Goal: Task Accomplishment & Management: Complete application form

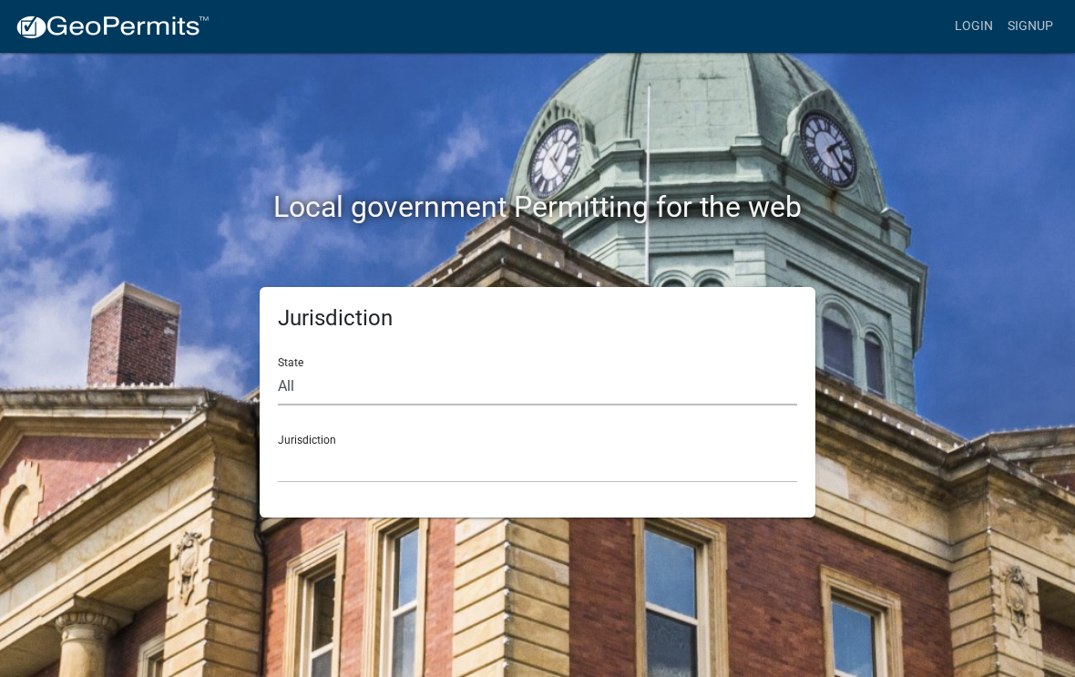
click at [341, 376] on select "All [US_STATE] [US_STATE] [US_STATE] [US_STATE] [US_STATE] [US_STATE] [US_STATE…" at bounding box center [537, 386] width 519 height 37
select select "[US_STATE]"
click at [376, 446] on select "[GEOGRAPHIC_DATA], [US_STATE][PERSON_NAME][GEOGRAPHIC_DATA], [US_STATE][PERSON_…" at bounding box center [537, 464] width 519 height 37
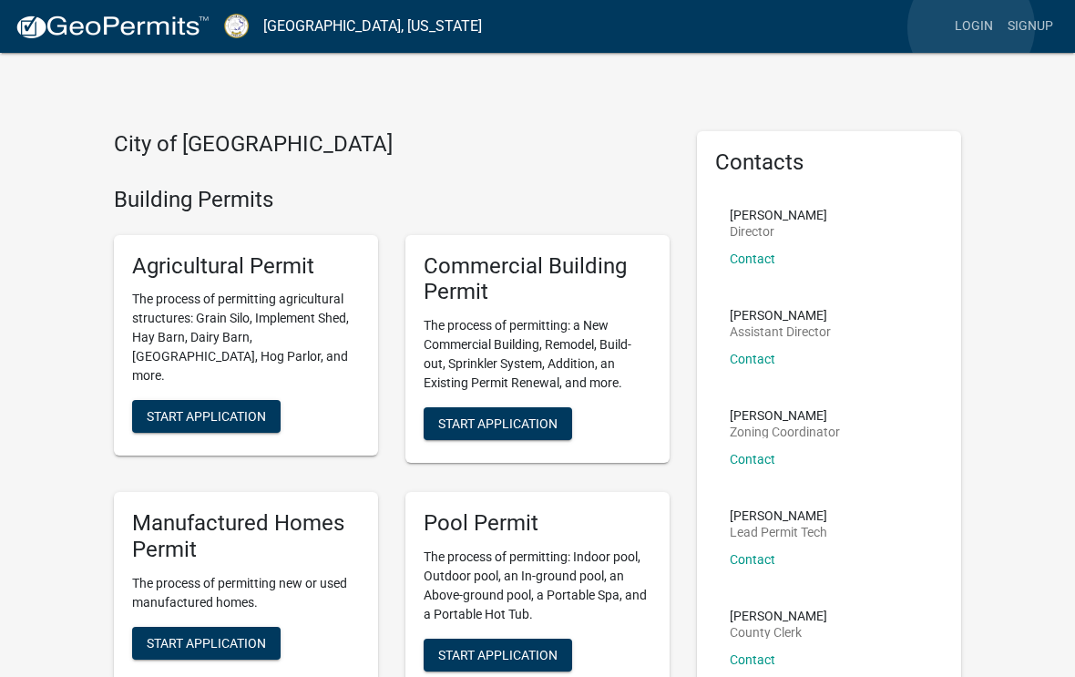
click at [972, 27] on link "Login" at bounding box center [974, 26] width 53 height 35
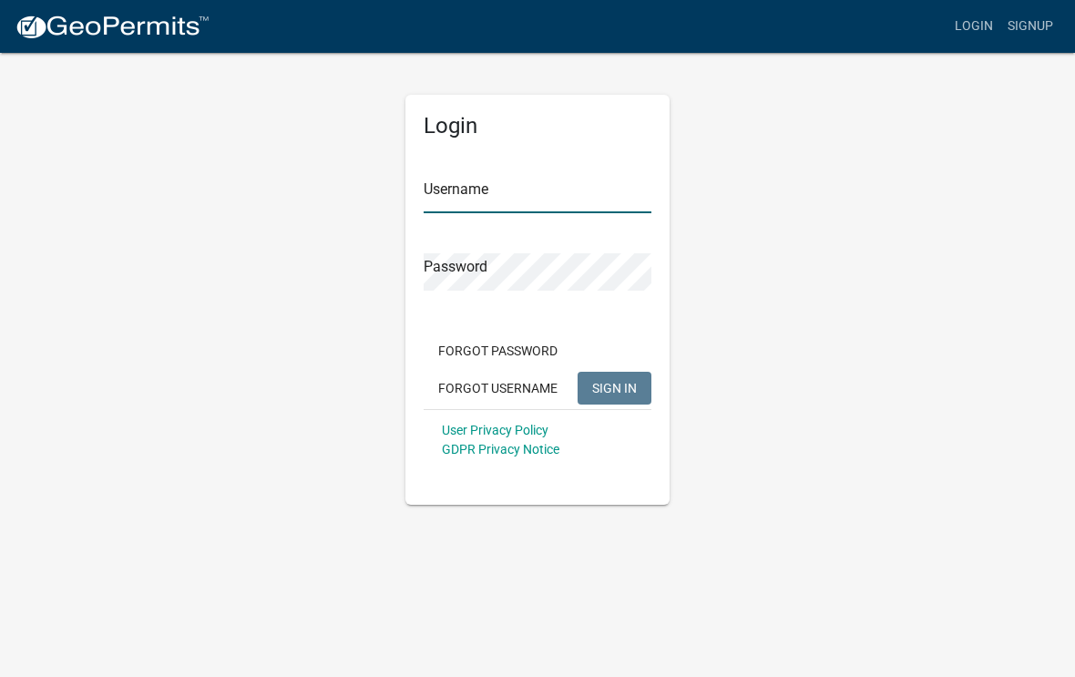
click at [550, 192] on input "Username" at bounding box center [538, 194] width 228 height 37
type input "[EMAIL_ADDRESS][DOMAIN_NAME]"
click at [614, 387] on button "SIGN IN" at bounding box center [615, 388] width 74 height 33
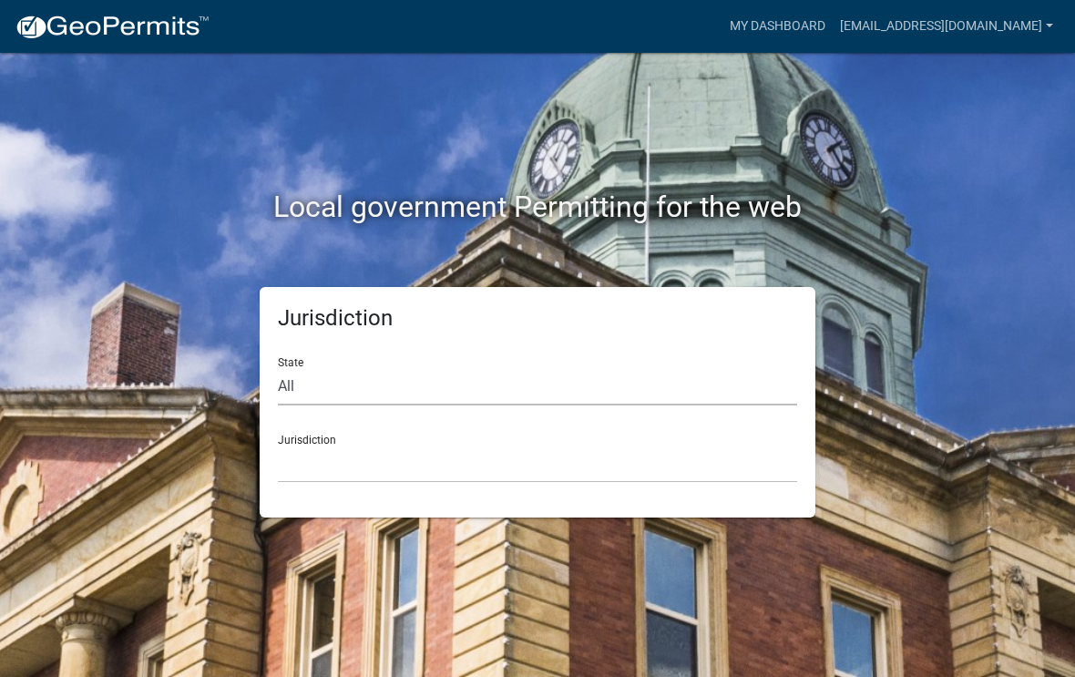
click at [357, 375] on select "All [US_STATE] [US_STATE] [US_STATE] [US_STATE] [US_STATE] [US_STATE] [US_STATE…" at bounding box center [537, 386] width 519 height 37
select select "[US_STATE]"
click at [374, 465] on select "[GEOGRAPHIC_DATA], [US_STATE][PERSON_NAME][GEOGRAPHIC_DATA], [US_STATE][PERSON_…" at bounding box center [537, 464] width 519 height 37
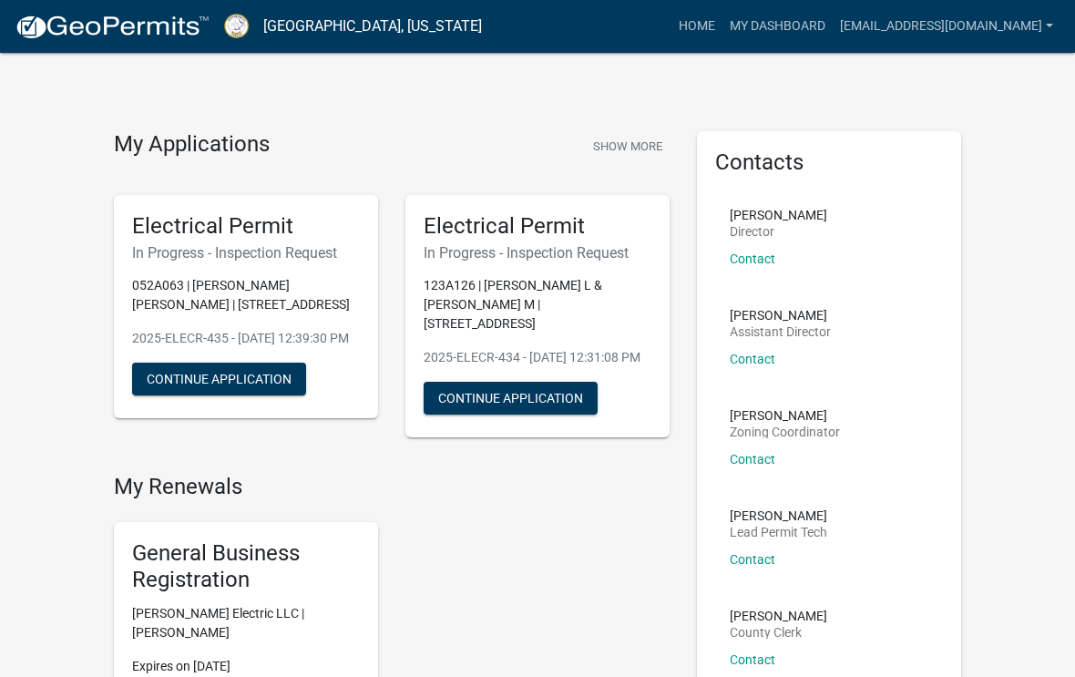
click at [497, 306] on p "123A126 | [PERSON_NAME] L & [PERSON_NAME] M | [STREET_ADDRESS]" at bounding box center [538, 304] width 228 height 57
click at [518, 384] on button "Continue Application" at bounding box center [511, 398] width 174 height 33
